Goal: Task Accomplishment & Management: Complete application form

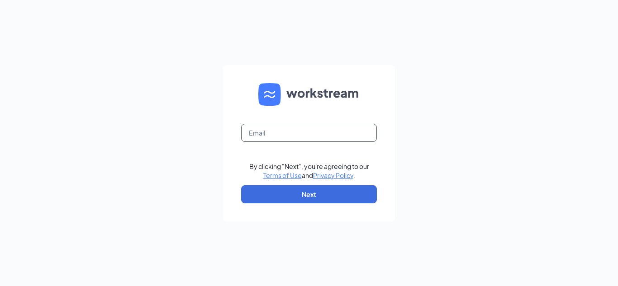
click at [292, 135] on input "text" at bounding box center [309, 133] width 136 height 18
type input "ironton@vdm-group.com"
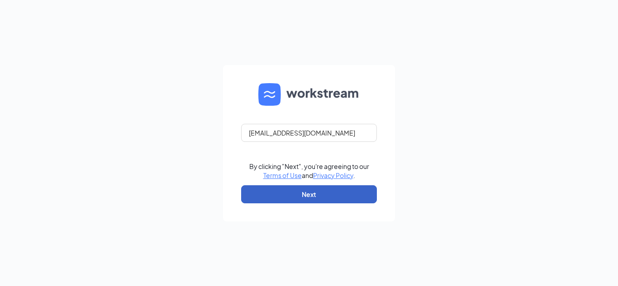
click at [346, 196] on button "Next" at bounding box center [309, 194] width 136 height 18
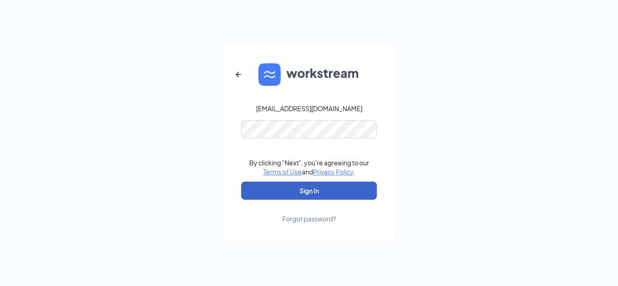
click at [346, 185] on button "Sign In" at bounding box center [309, 191] width 136 height 18
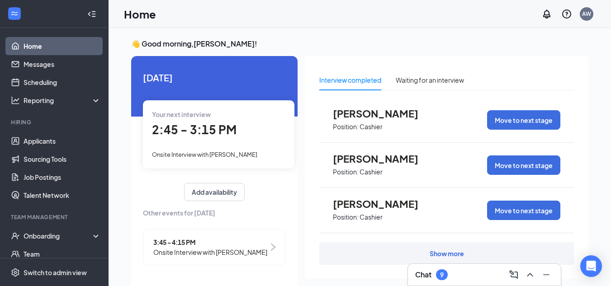
click at [472, 252] on div "Show more" at bounding box center [446, 253] width 255 height 23
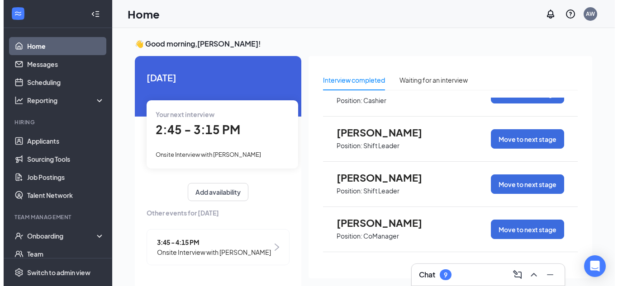
scroll to position [226, 0]
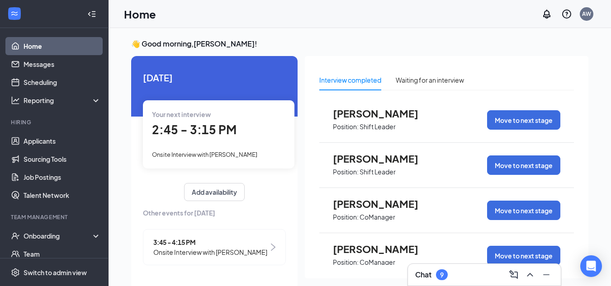
click at [376, 160] on span "[PERSON_NAME]" at bounding box center [383, 159] width 100 height 12
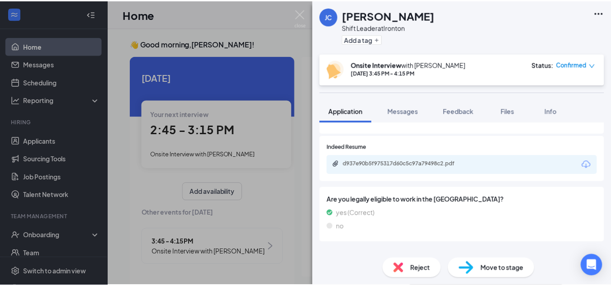
scroll to position [317, 0]
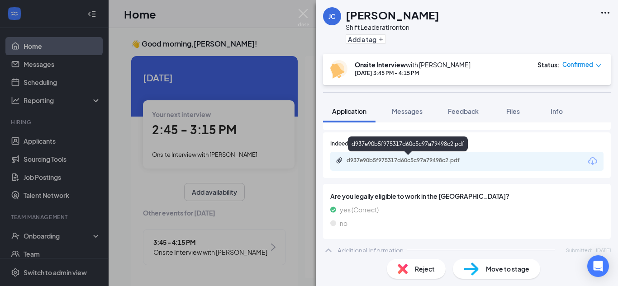
click at [468, 165] on div "d937e90b5f975317d60c5c97a79498c2.pdf" at bounding box center [409, 161] width 147 height 9
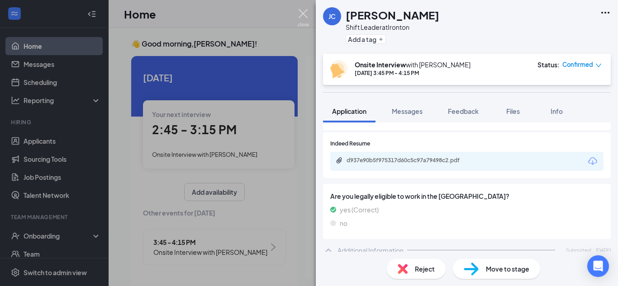
click at [302, 10] on img at bounding box center [303, 18] width 11 height 18
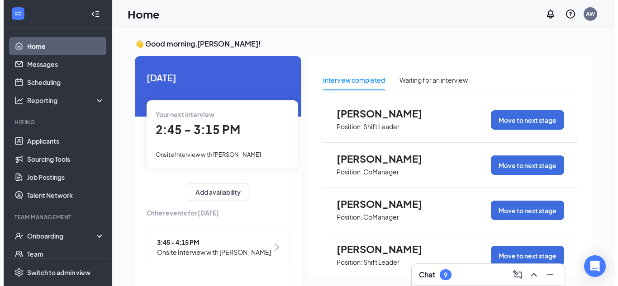
scroll to position [317, 0]
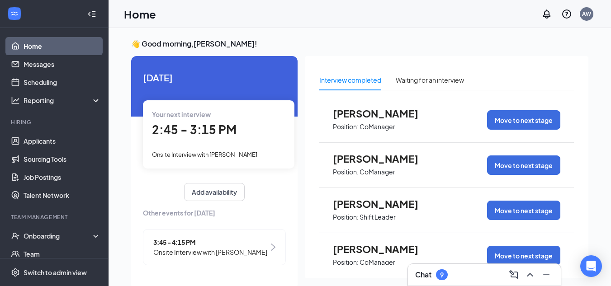
click at [369, 206] on span "[PERSON_NAME]" at bounding box center [383, 204] width 100 height 12
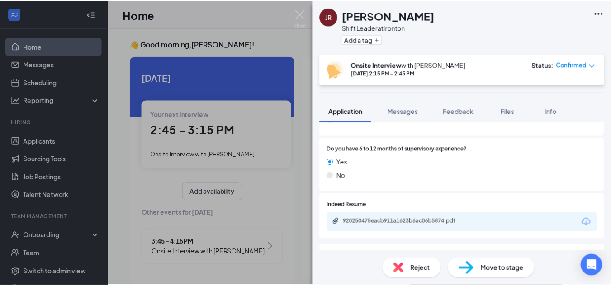
scroll to position [271, 0]
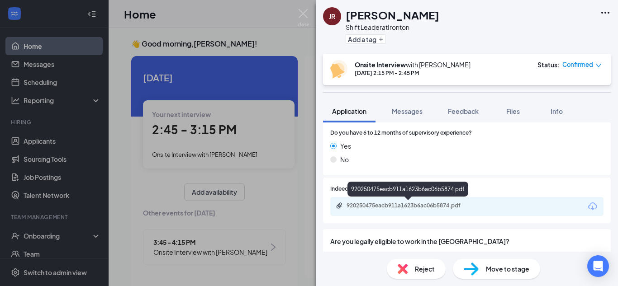
click at [454, 208] on div "920250475eacb911a1623b6ac06b5874.pdf" at bounding box center [410, 205] width 127 height 7
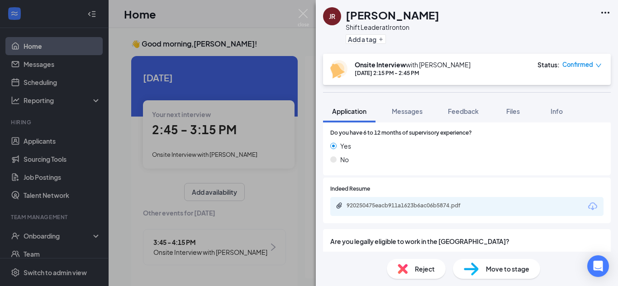
click at [512, 270] on span "Move to stage" at bounding box center [507, 269] width 43 height 10
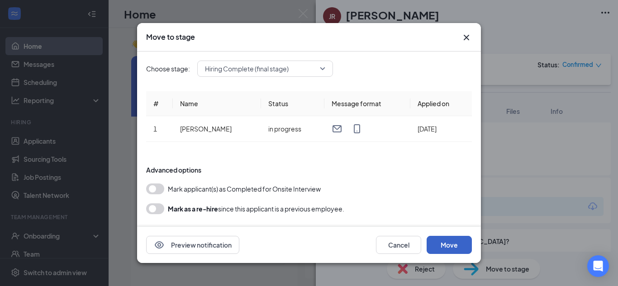
click at [451, 247] on button "Move" at bounding box center [449, 245] width 45 height 18
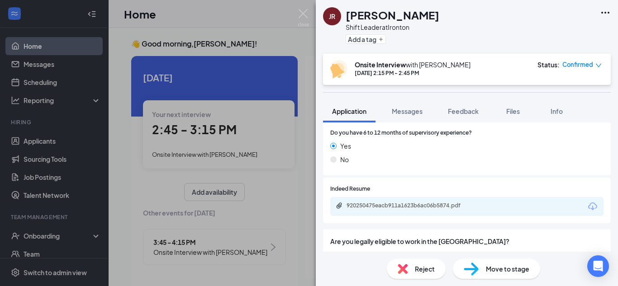
click at [75, 238] on div "JR [PERSON_NAME] Shift Leader at Ironton Add a tag Onsite Interview with [PERSO…" at bounding box center [309, 143] width 618 height 286
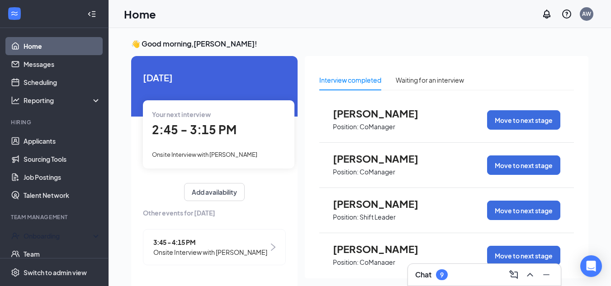
click at [75, 238] on div "Onboarding" at bounding box center [59, 236] width 70 height 9
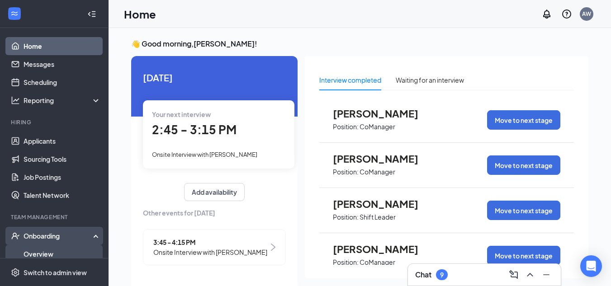
click at [58, 254] on link "Overview" at bounding box center [62, 254] width 77 height 18
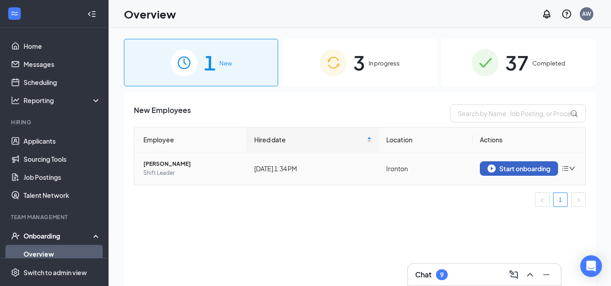
click at [536, 166] on div "Start onboarding" at bounding box center [519, 169] width 63 height 8
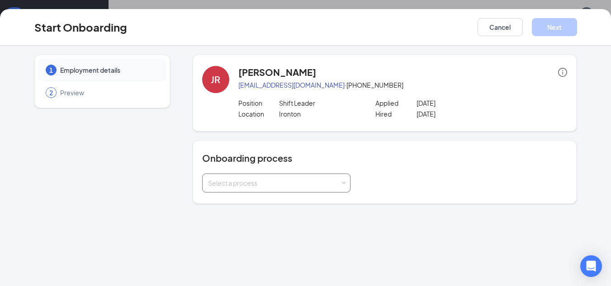
click at [342, 187] on div "Select a process" at bounding box center [276, 183] width 137 height 18
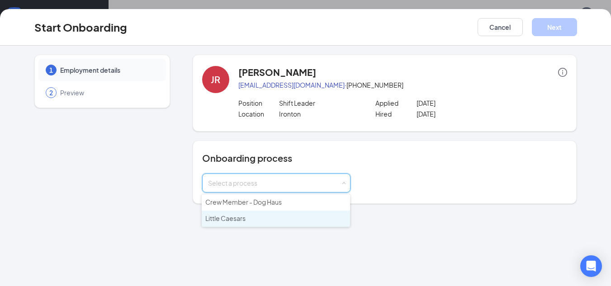
click at [287, 220] on li "Little Caesars" at bounding box center [276, 219] width 148 height 16
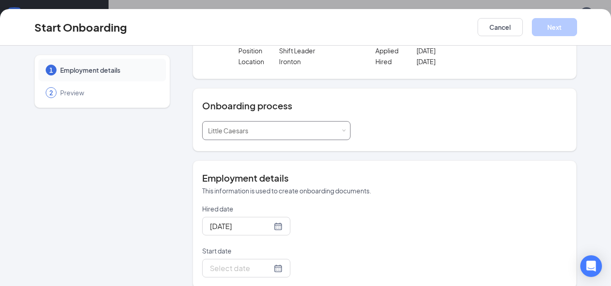
scroll to position [64, 0]
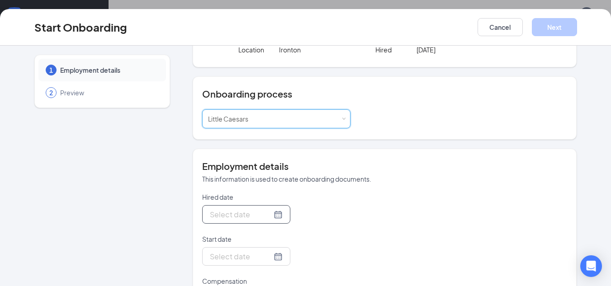
click at [238, 214] on input "Hired date" at bounding box center [241, 214] width 62 height 11
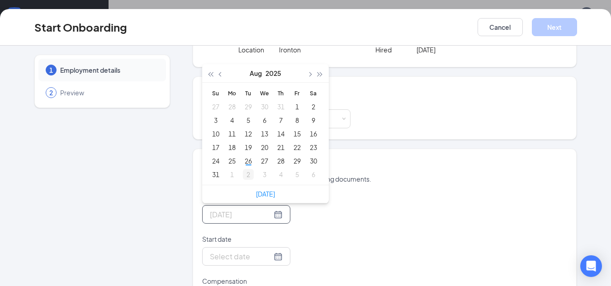
type input "[DATE]"
click at [245, 180] on td "2" at bounding box center [248, 175] width 16 height 14
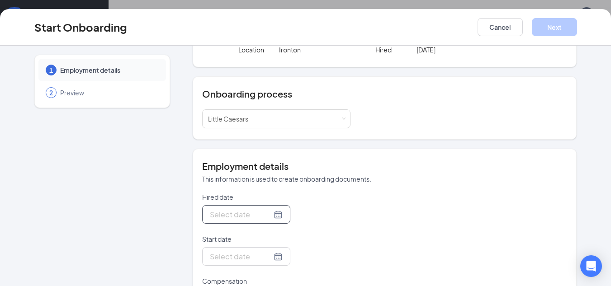
click at [240, 212] on input "Hired date" at bounding box center [241, 214] width 62 height 11
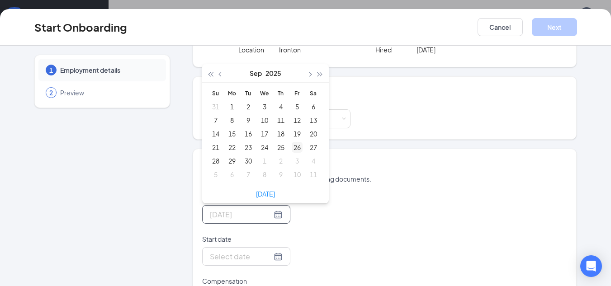
type input "[DATE]"
click at [298, 148] on div "26" at bounding box center [297, 147] width 11 height 11
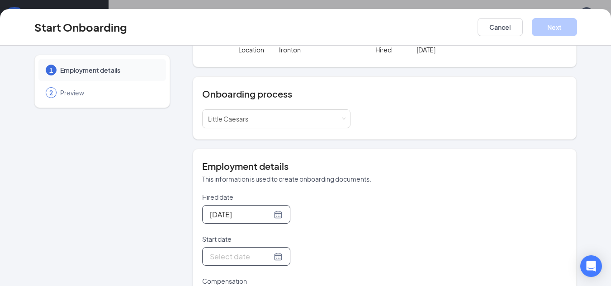
click at [237, 257] on input "Start date" at bounding box center [241, 256] width 62 height 11
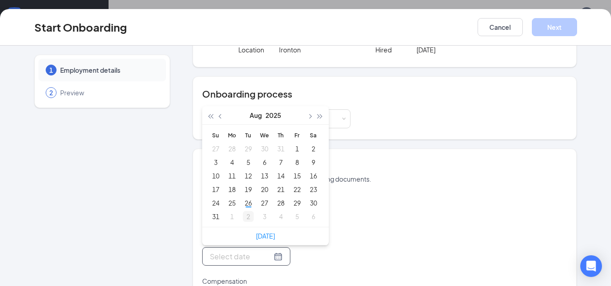
type input "[DATE]"
click at [248, 215] on div "2" at bounding box center [248, 216] width 11 height 11
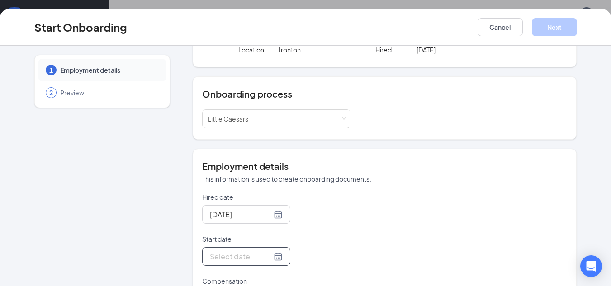
click at [251, 257] on input "Start date" at bounding box center [241, 256] width 62 height 11
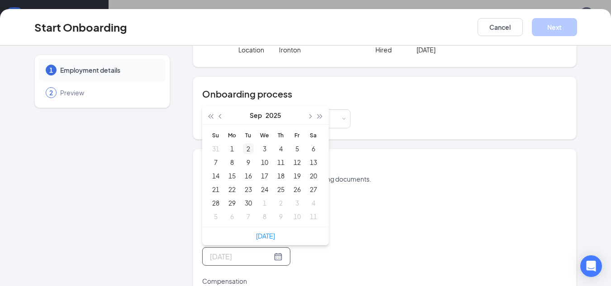
type input "[DATE]"
click at [244, 149] on div "2" at bounding box center [248, 148] width 11 height 11
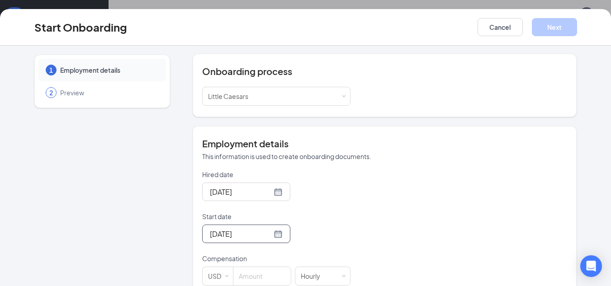
scroll to position [109, 0]
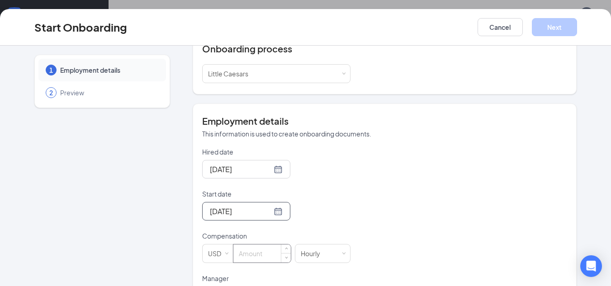
click at [247, 258] on input at bounding box center [261, 254] width 57 height 18
click at [259, 255] on input at bounding box center [261, 254] width 57 height 18
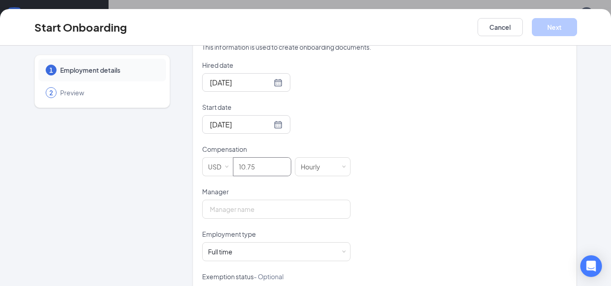
scroll to position [200, 0]
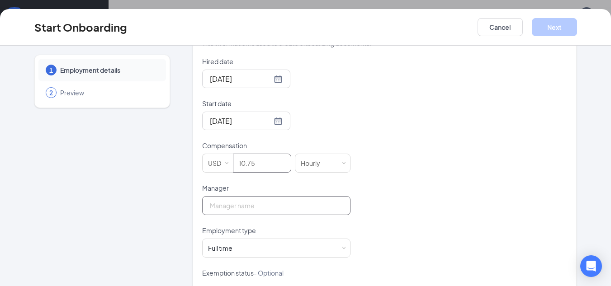
type input "10.75"
click at [304, 205] on input "Manager" at bounding box center [276, 205] width 148 height 19
type input "[PERSON_NAME]"
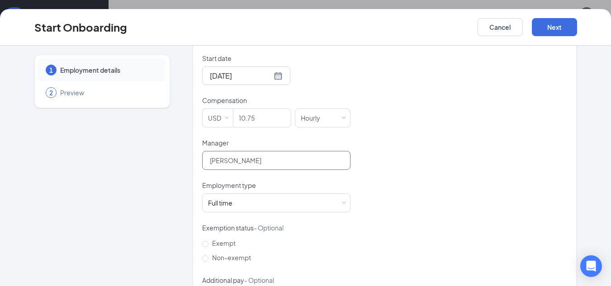
scroll to position [287, 0]
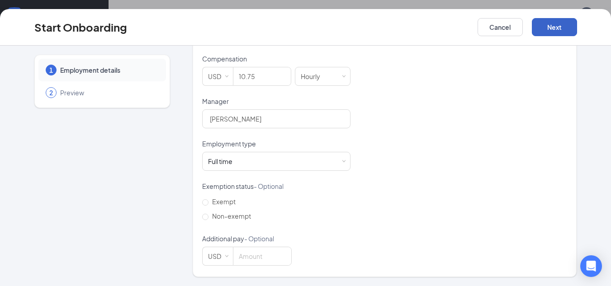
click at [561, 27] on button "Next" at bounding box center [554, 27] width 45 height 18
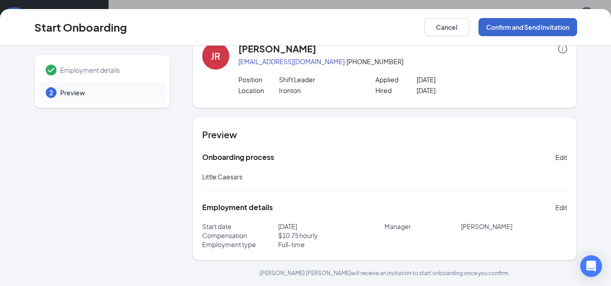
scroll to position [24, 0]
click at [520, 24] on button "Confirm and Send Invitation" at bounding box center [528, 27] width 99 height 18
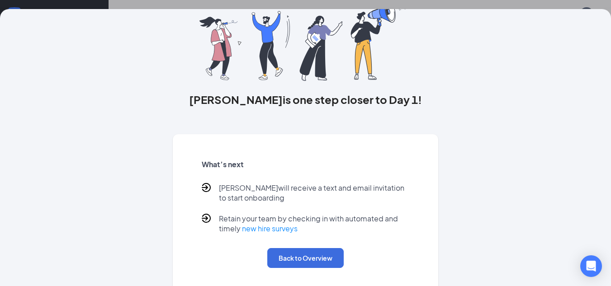
scroll to position [73, 0]
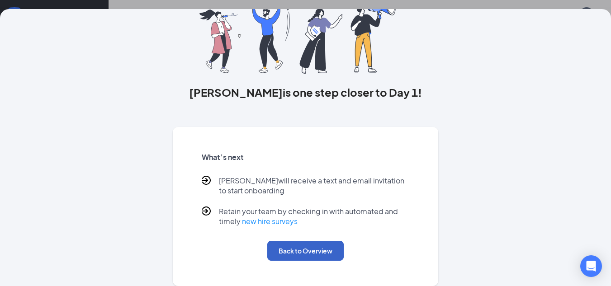
click at [296, 248] on button "Back to Overview" at bounding box center [305, 251] width 76 height 20
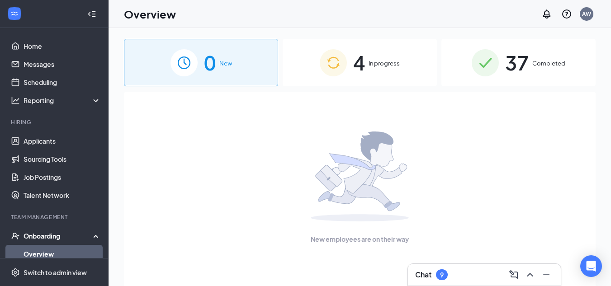
click at [331, 62] on img at bounding box center [333, 62] width 27 height 27
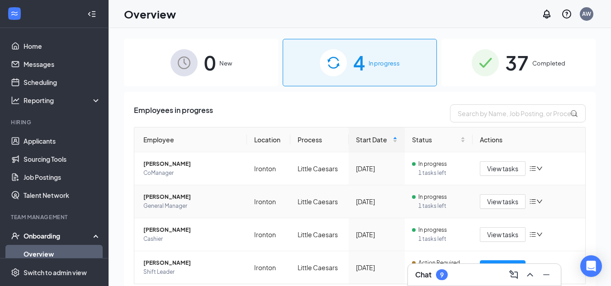
click at [537, 201] on icon "down" at bounding box center [540, 202] width 6 height 6
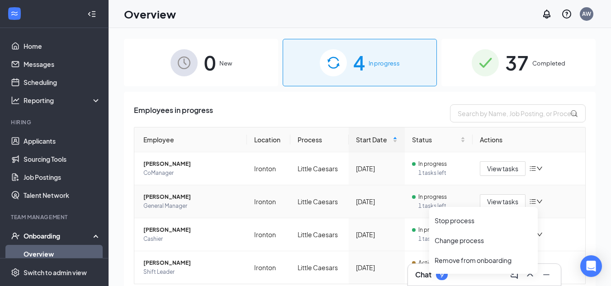
scroll to position [29, 0]
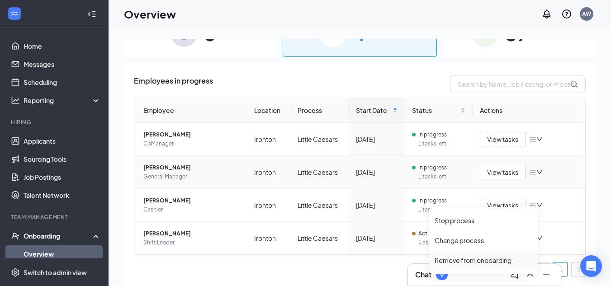
click at [468, 259] on div "Remove from onboarding" at bounding box center [484, 260] width 98 height 9
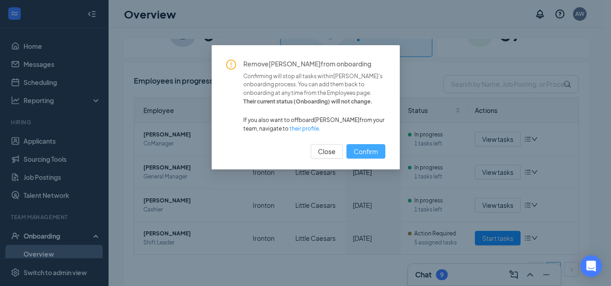
click at [358, 151] on span "Confirm" at bounding box center [366, 152] width 24 height 10
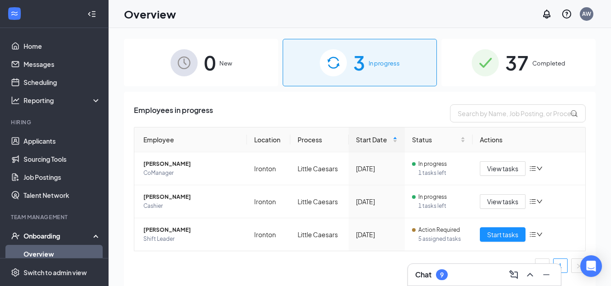
scroll to position [0, 0]
click at [539, 200] on icon "down" at bounding box center [540, 202] width 6 height 6
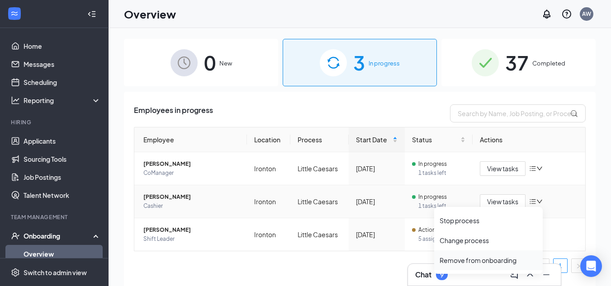
click at [480, 258] on div "Remove from onboarding" at bounding box center [489, 260] width 98 height 9
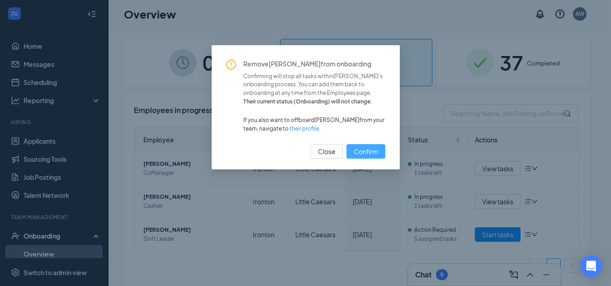
click at [362, 147] on span "Confirm" at bounding box center [366, 152] width 24 height 10
